Goal: Check status: Check status

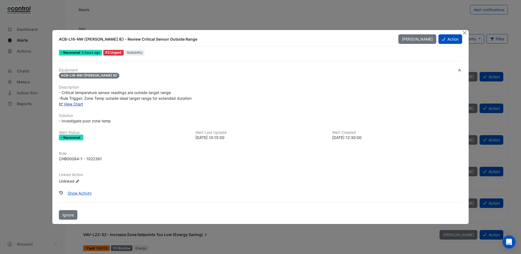
click at [71, 103] on link "View Chart" at bounding box center [71, 104] width 24 height 5
click at [467, 33] on button "Close" at bounding box center [465, 33] width 6 height 6
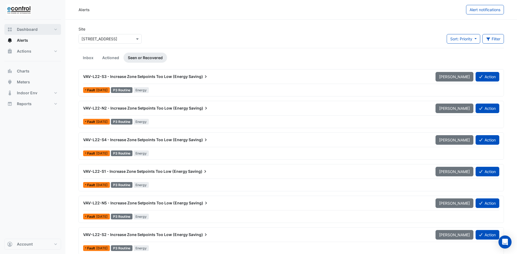
click at [23, 30] on span "Dashboard" at bounding box center [27, 29] width 21 height 5
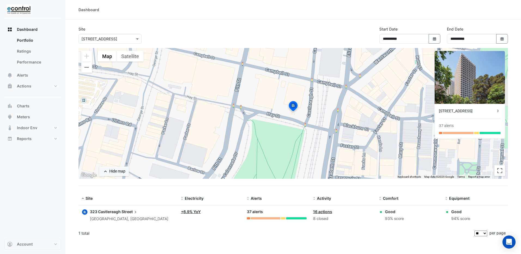
click at [321, 211] on link "16 actions" at bounding box center [322, 211] width 19 height 5
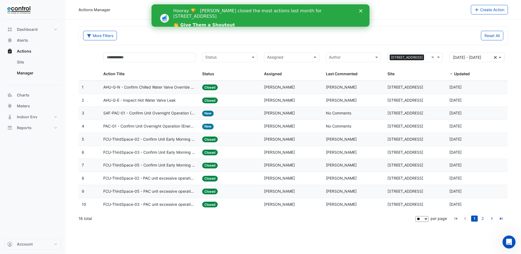
click at [361, 11] on polygon "Close" at bounding box center [360, 10] width 3 height 3
